Goal: Information Seeking & Learning: Find specific fact

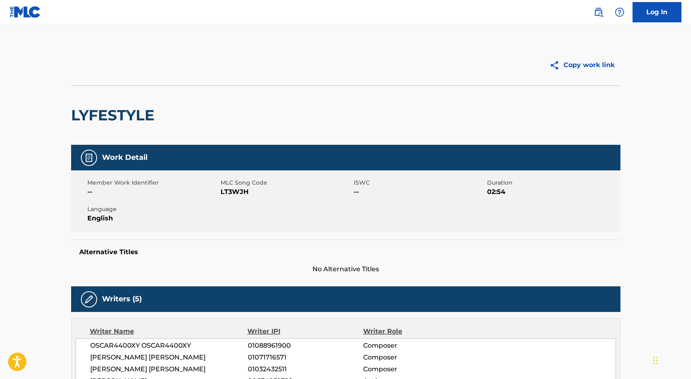
click at [33, 11] on img at bounding box center [25, 12] width 31 height 12
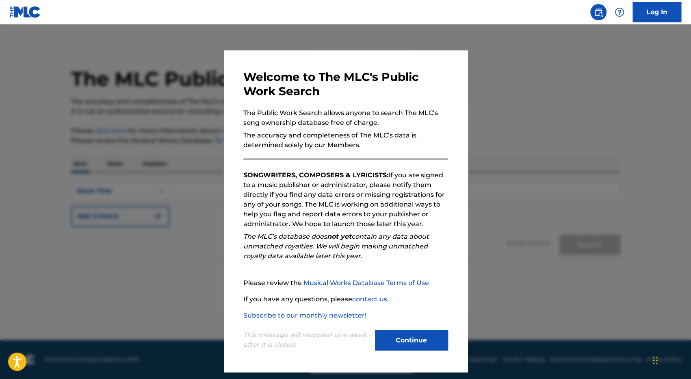
click at [418, 342] on button "Continue" at bounding box center [411, 340] width 73 height 20
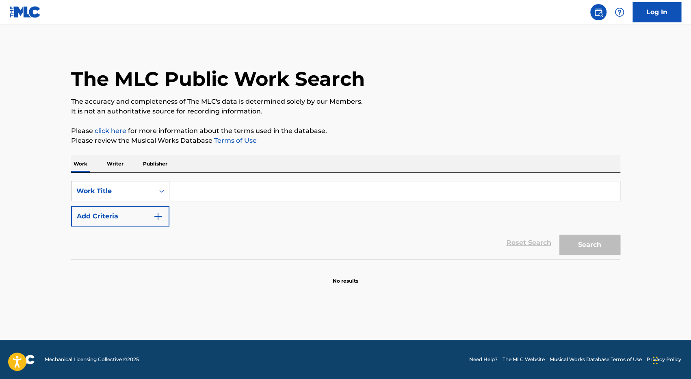
click at [217, 195] on input "Search Form" at bounding box center [394, 191] width 451 height 20
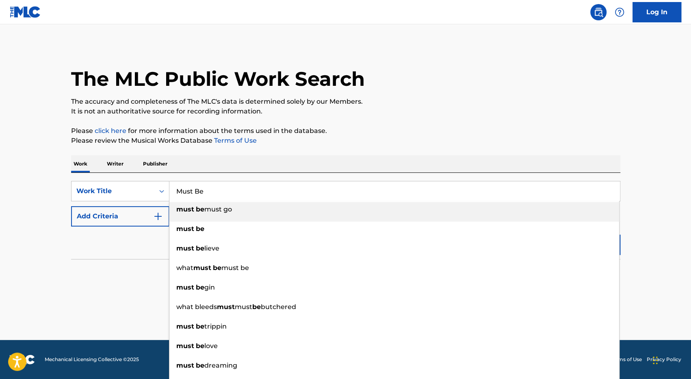
type input "Must Be"
click at [481, 131] on p "Please click here for more information about the terms used in the database." at bounding box center [345, 131] width 549 height 10
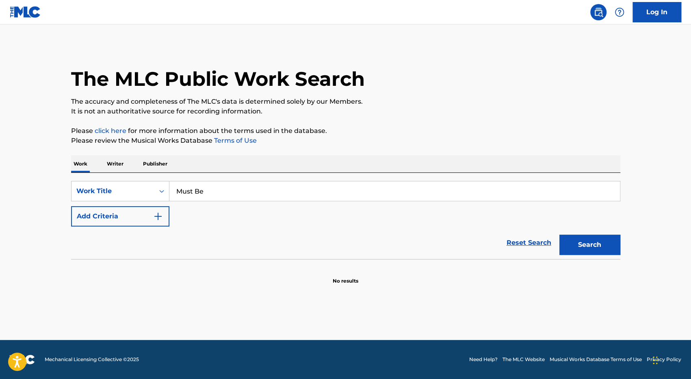
click at [570, 247] on button "Search" at bounding box center [589, 244] width 61 height 20
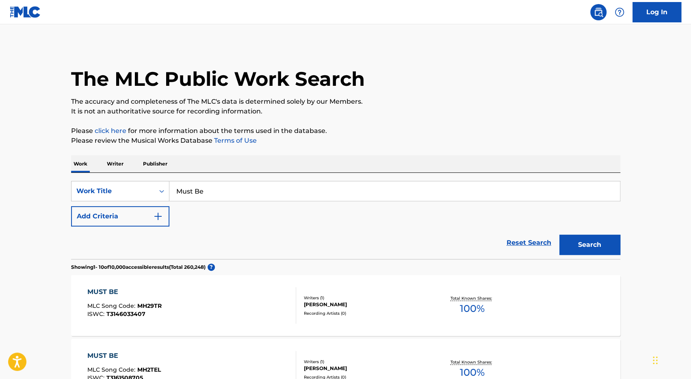
scroll to position [58, 0]
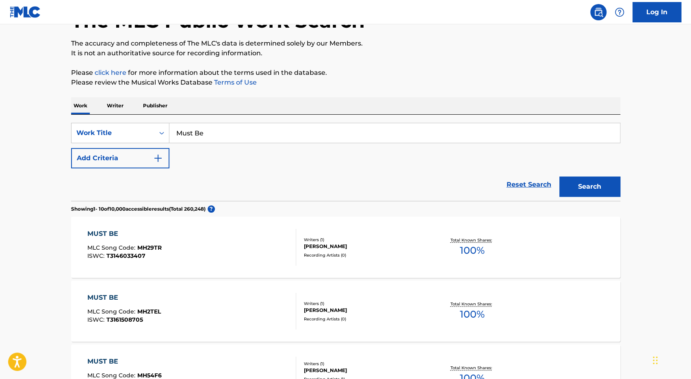
click at [137, 170] on div "Reset Search Search" at bounding box center [345, 184] width 549 height 33
click at [146, 158] on button "Add Criteria" at bounding box center [120, 158] width 98 height 20
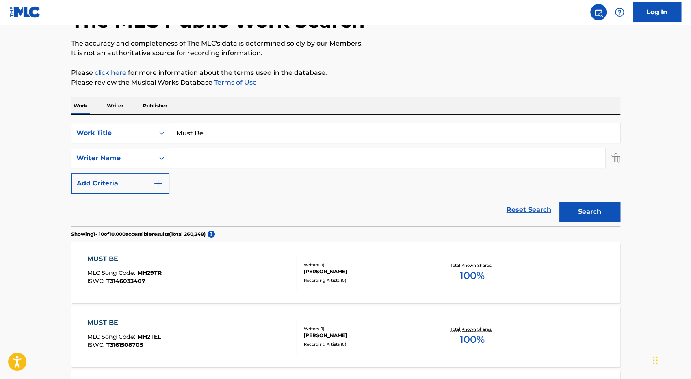
click at [241, 164] on input "Search Form" at bounding box center [387, 158] width 436 height 20
type input "[PERSON_NAME]"
click at [559, 202] on button "Search" at bounding box center [589, 212] width 61 height 20
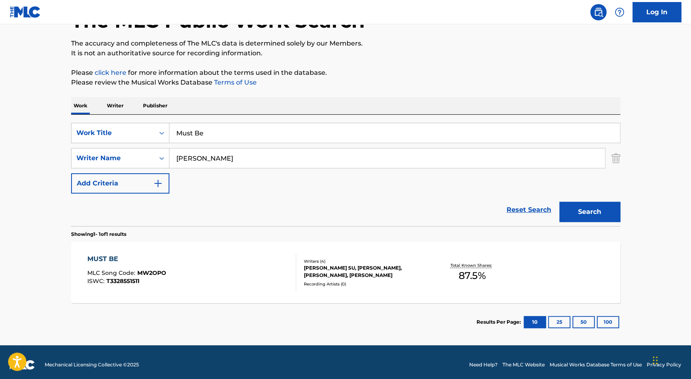
scroll to position [63, 0]
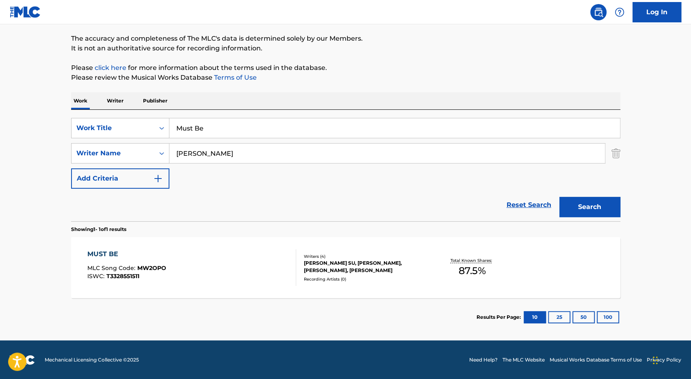
click at [332, 253] on div "Writers ( 4 )" at bounding box center [365, 256] width 123 height 6
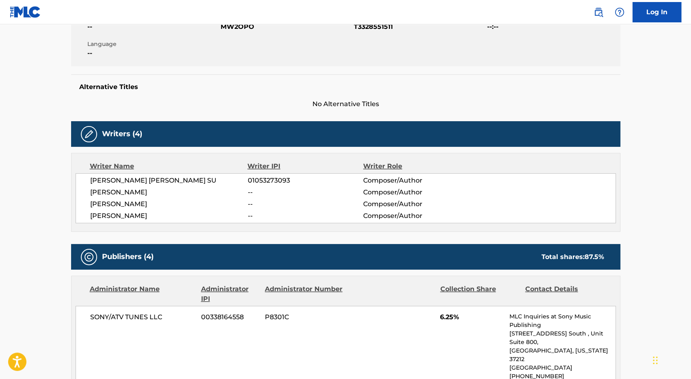
scroll to position [165, 0]
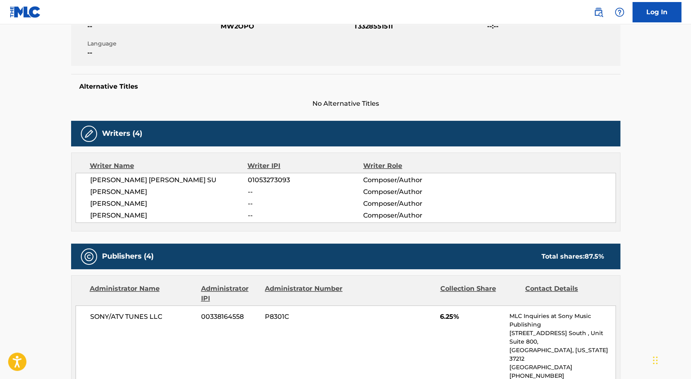
click at [145, 190] on span "[PERSON_NAME]" at bounding box center [169, 192] width 158 height 10
copy div "[PERSON_NAME]"
click at [257, 191] on span "--" at bounding box center [304, 192] width 115 height 10
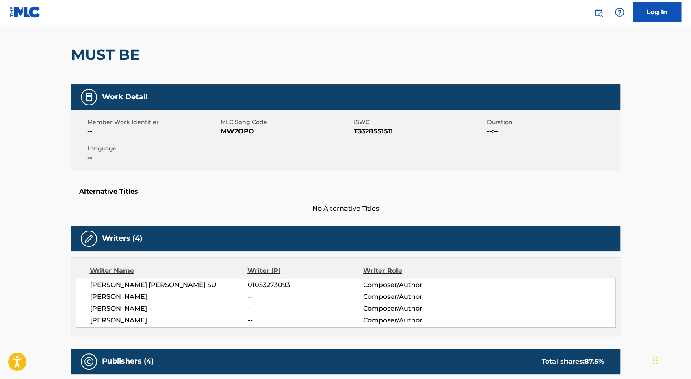
scroll to position [0, 0]
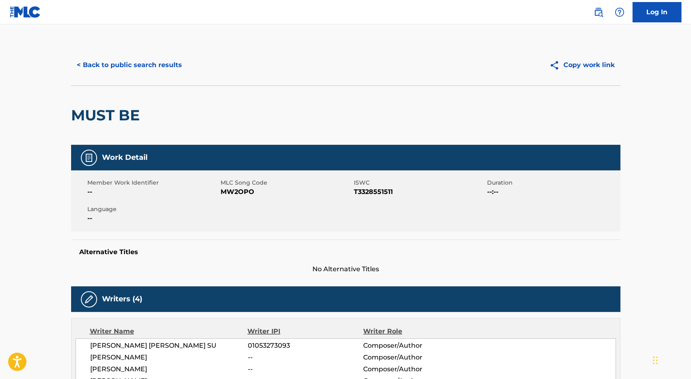
click at [168, 63] on button "< Back to public search results" at bounding box center [129, 65] width 117 height 20
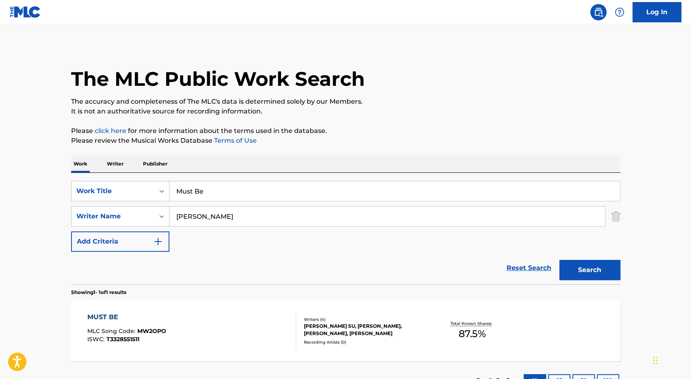
scroll to position [17, 0]
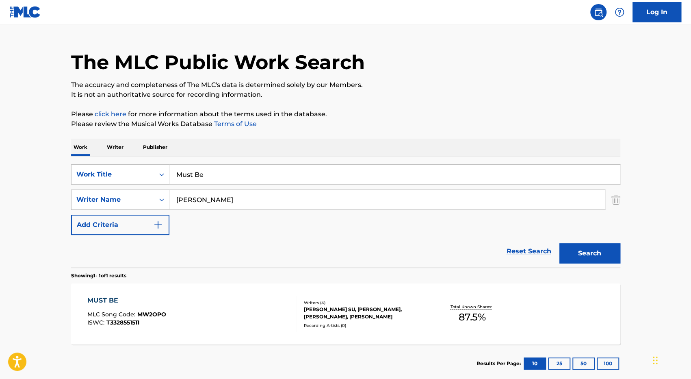
click at [249, 177] on input "Must Be" at bounding box center [394, 175] width 451 height 20
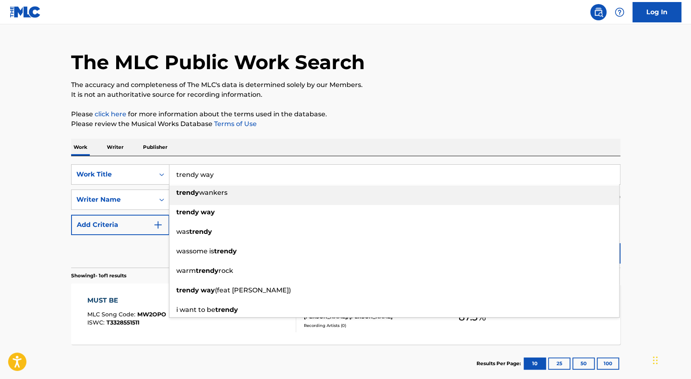
type input "trendy way"
click at [452, 121] on p "Please review the Musical Works Database Terms of Use" at bounding box center [345, 124] width 549 height 10
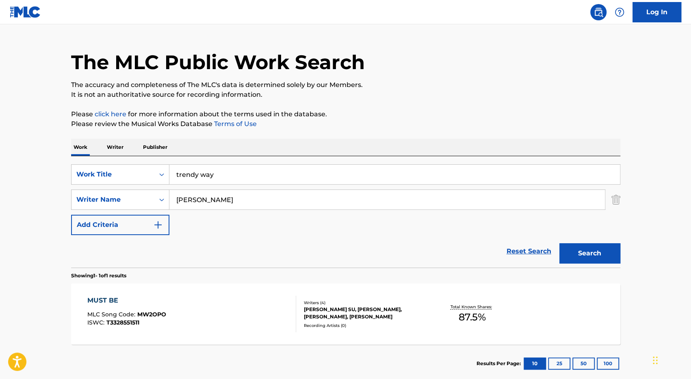
click at [269, 199] on input "[PERSON_NAME]" at bounding box center [387, 200] width 436 height 20
click at [225, 171] on input "trendy way" at bounding box center [394, 175] width 451 height 20
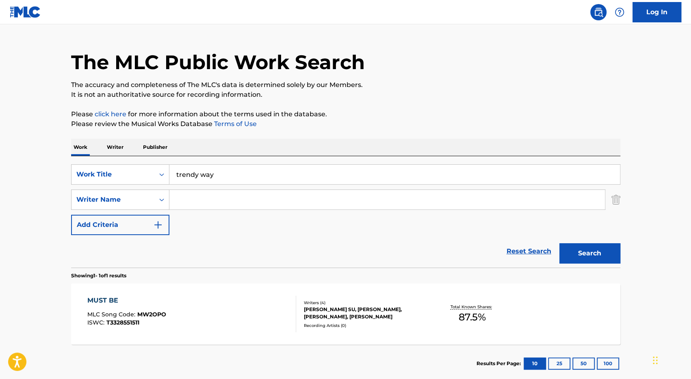
click at [225, 171] on input "trendy way" at bounding box center [394, 175] width 451 height 20
type input "c"
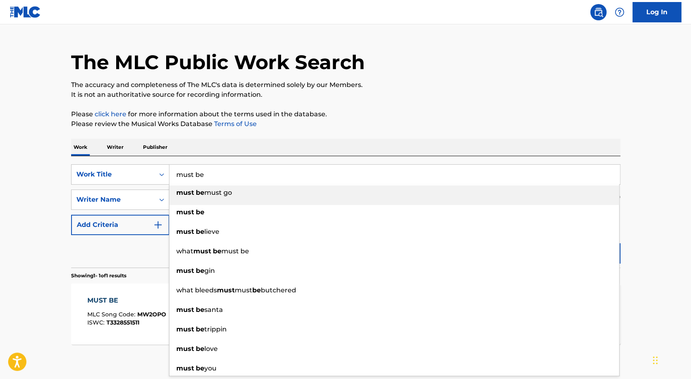
type input "must be"
click at [395, 123] on p "Please review the Musical Works Database Terms of Use" at bounding box center [345, 124] width 549 height 10
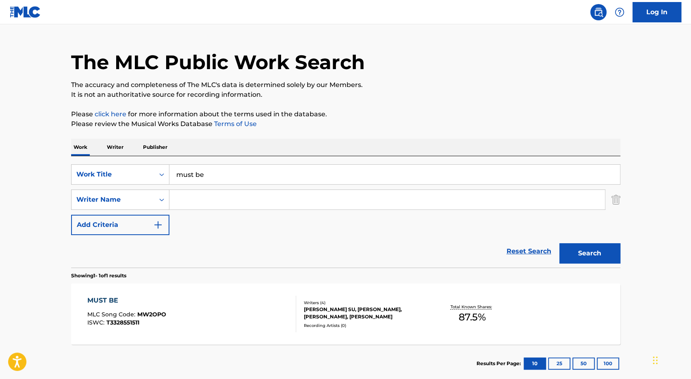
click at [269, 191] on input "Search Form" at bounding box center [387, 200] width 436 height 20
type input "artem"
click at [590, 258] on button "Search" at bounding box center [589, 253] width 61 height 20
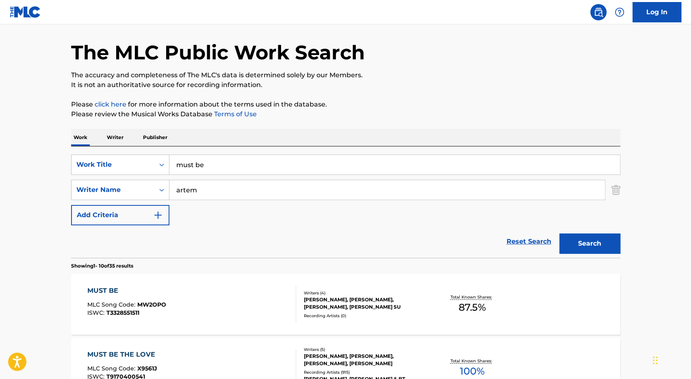
scroll to position [52, 0]
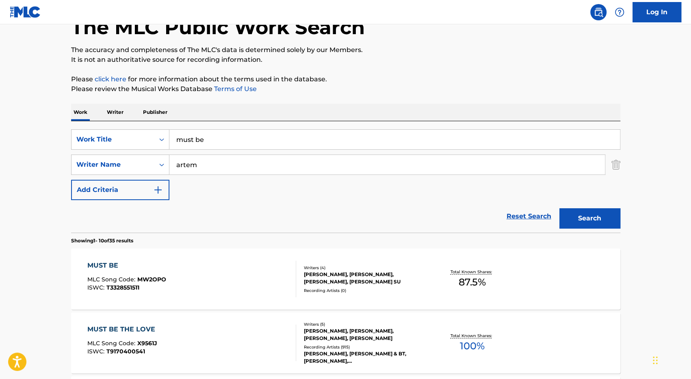
click at [222, 267] on div "MUST BE MLC Song Code : MW2OPO ISWC : T3328551511" at bounding box center [191, 278] width 209 height 37
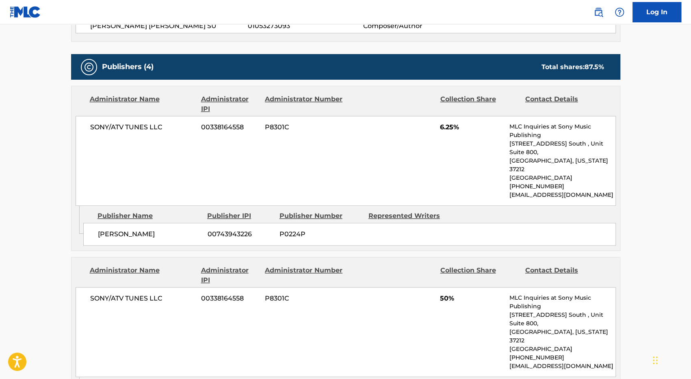
scroll to position [211, 0]
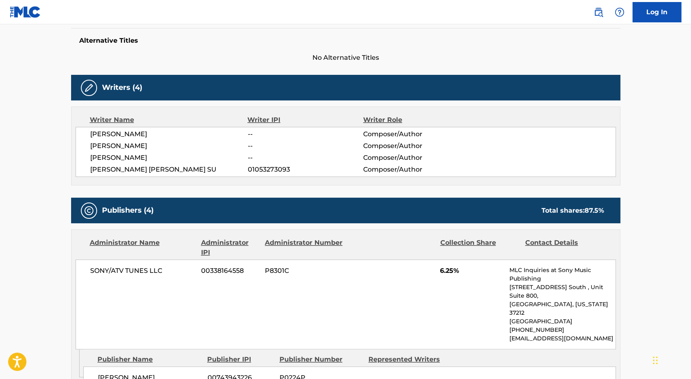
click at [20, 13] on img at bounding box center [25, 12] width 31 height 12
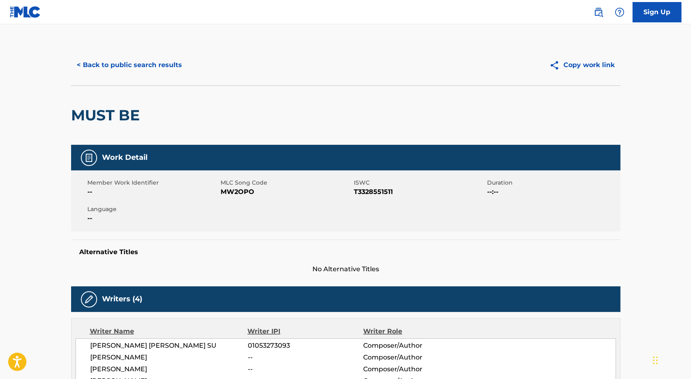
click at [90, 59] on button "< Back to public search results" at bounding box center [129, 65] width 117 height 20
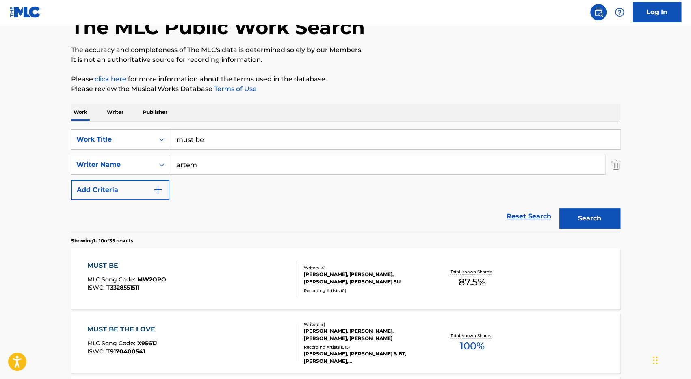
click at [242, 139] on input "must be" at bounding box center [394, 140] width 451 height 20
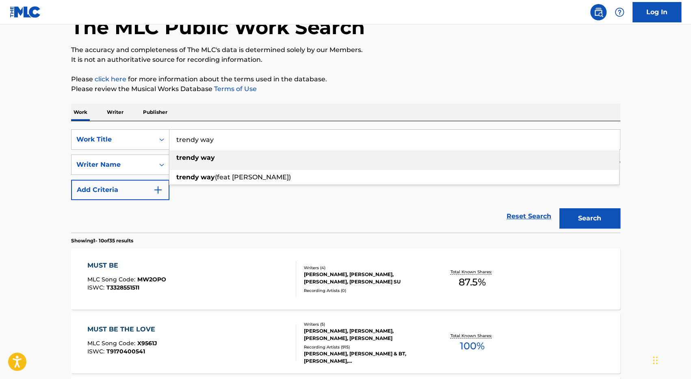
type input "trendy way"
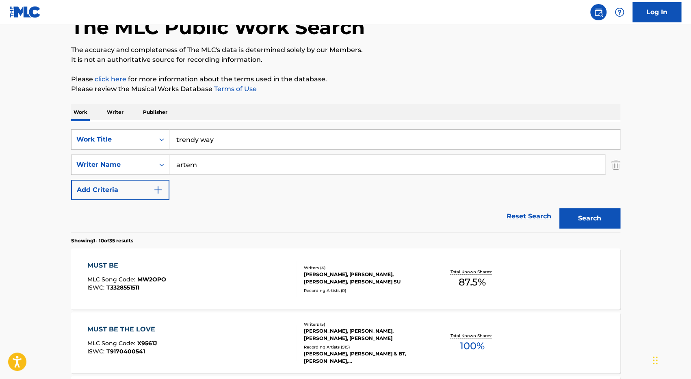
click at [219, 164] on input "artem" at bounding box center [387, 165] width 436 height 20
type input "[PERSON_NAME]"
click at [559, 208] on button "Search" at bounding box center [589, 218] width 61 height 20
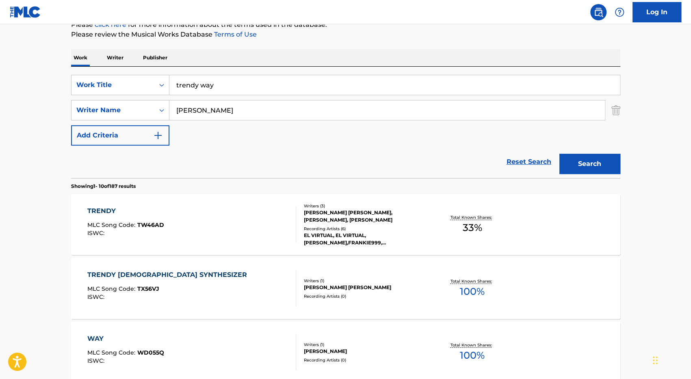
scroll to position [106, 0]
click at [205, 111] on input "[PERSON_NAME]" at bounding box center [387, 111] width 436 height 20
click at [600, 159] on button "Search" at bounding box center [589, 164] width 61 height 20
